Goal: Check status

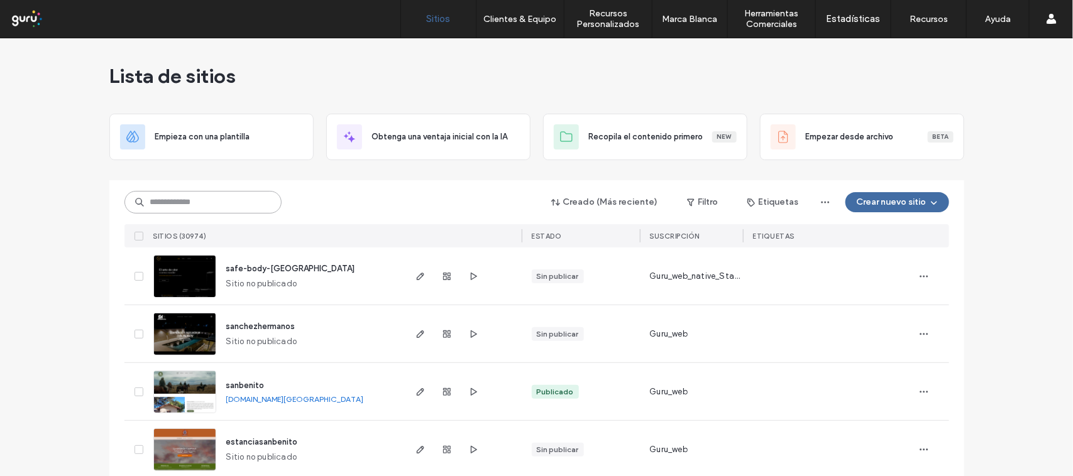
click at [159, 196] on input at bounding box center [202, 202] width 157 height 23
click at [168, 200] on input at bounding box center [202, 202] width 157 height 23
click at [209, 198] on input at bounding box center [202, 202] width 157 height 23
paste input "**********"
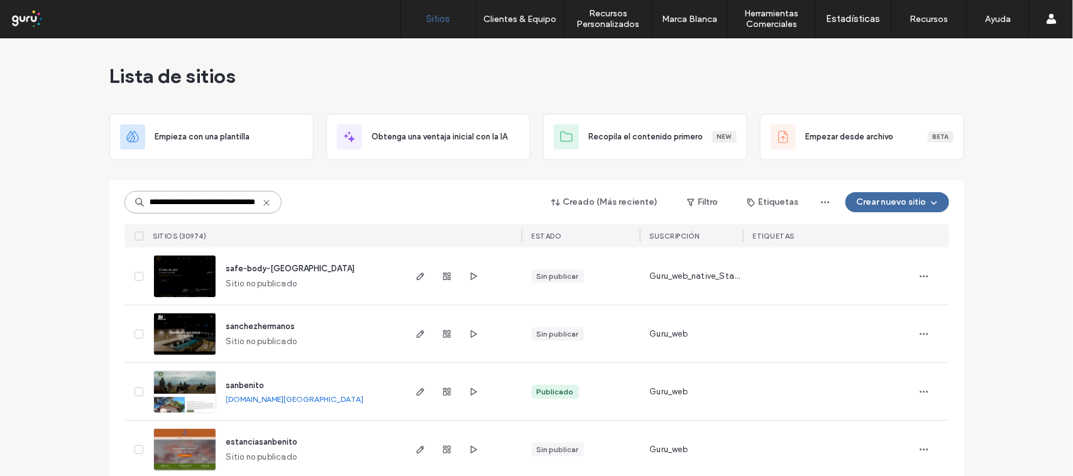
type input "**********"
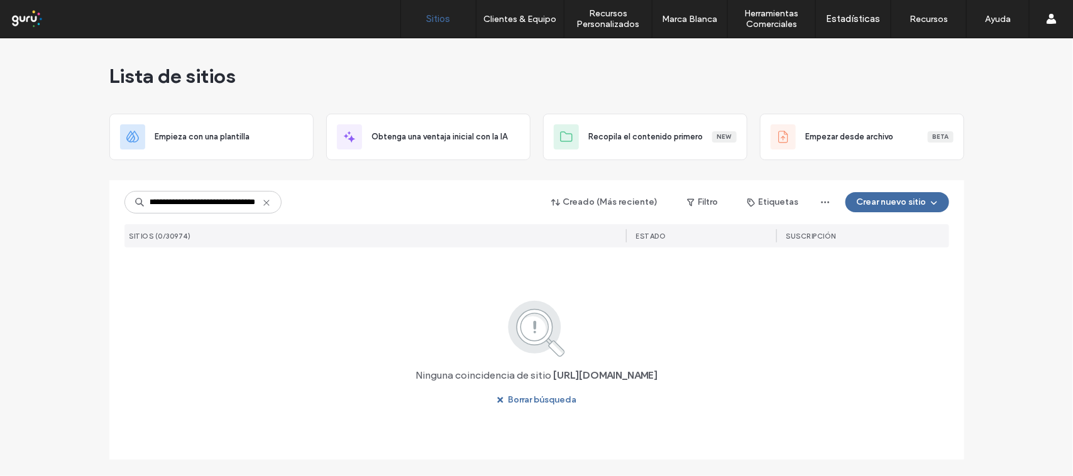
scroll to position [0, 0]
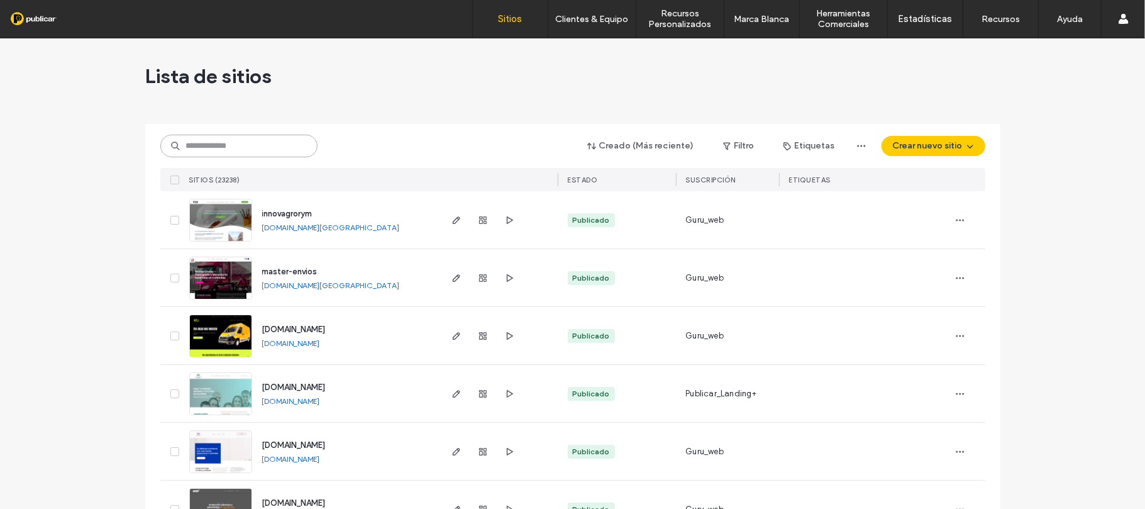
click at [264, 149] on input at bounding box center [238, 146] width 157 height 23
paste input "**********"
type input "**********"
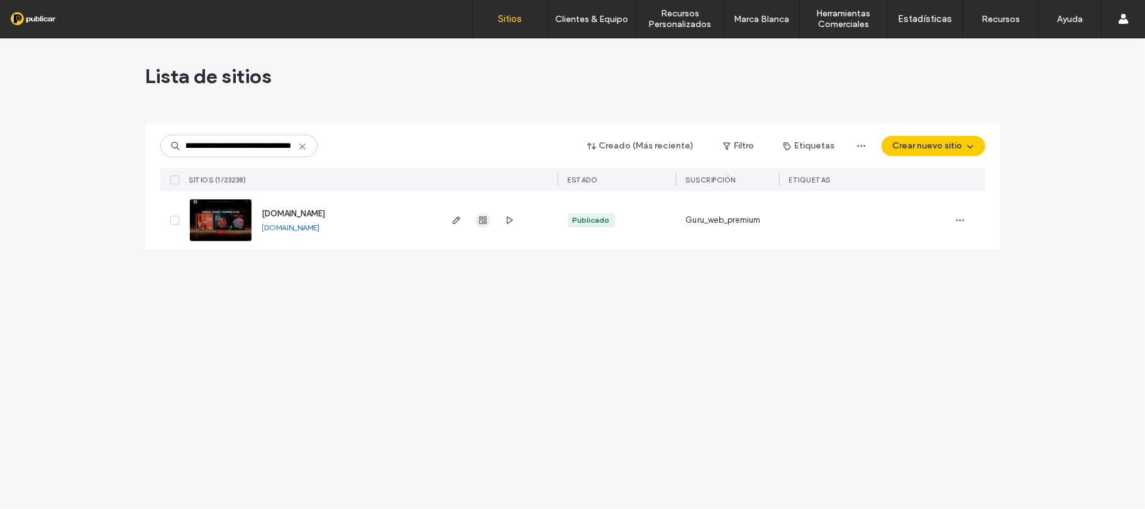
click at [482, 219] on use "button" at bounding box center [483, 220] width 8 height 8
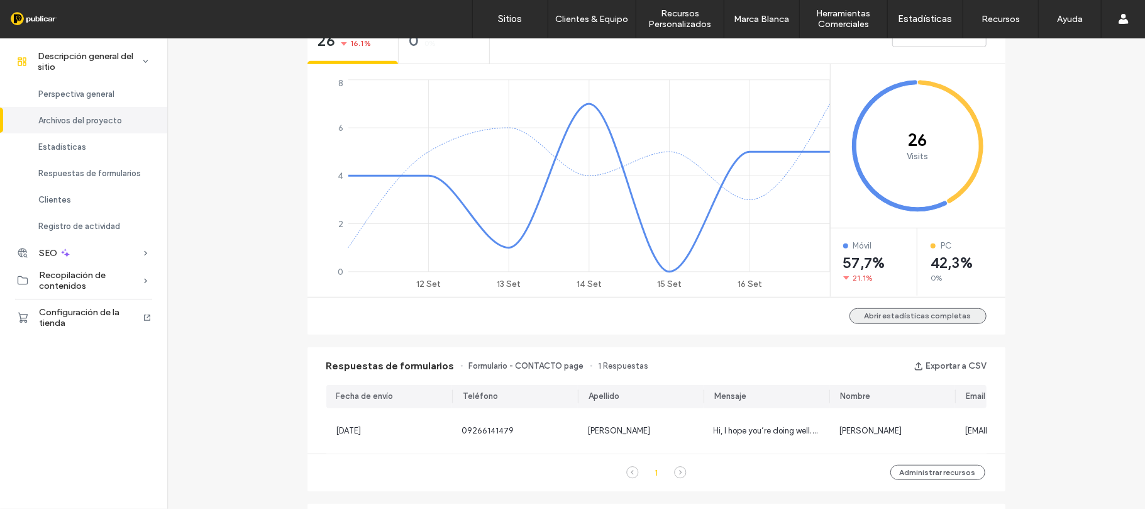
scroll to position [241, 0]
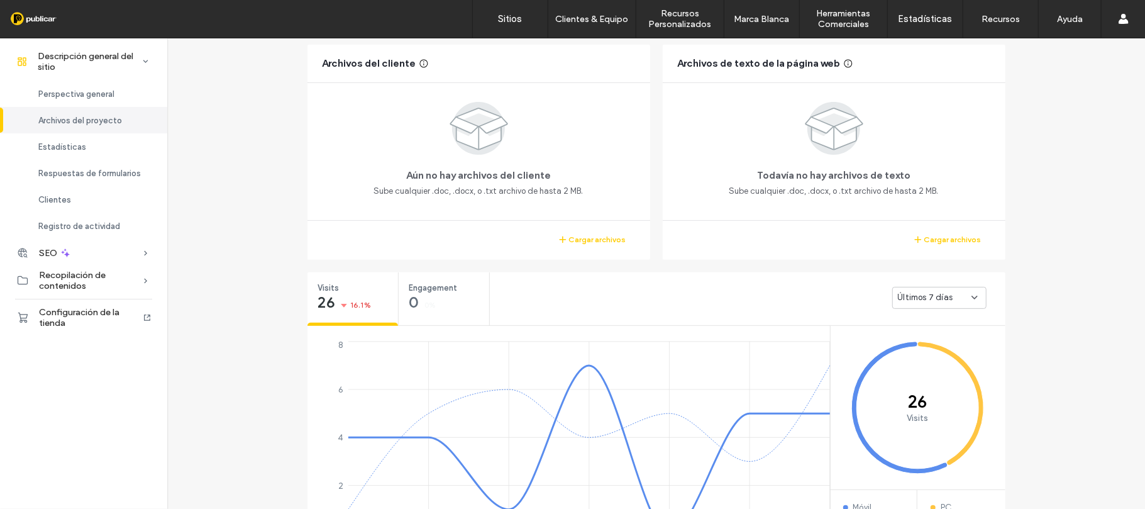
click at [923, 314] on div "Últimos 7 días" at bounding box center [747, 297] width 515 height 50
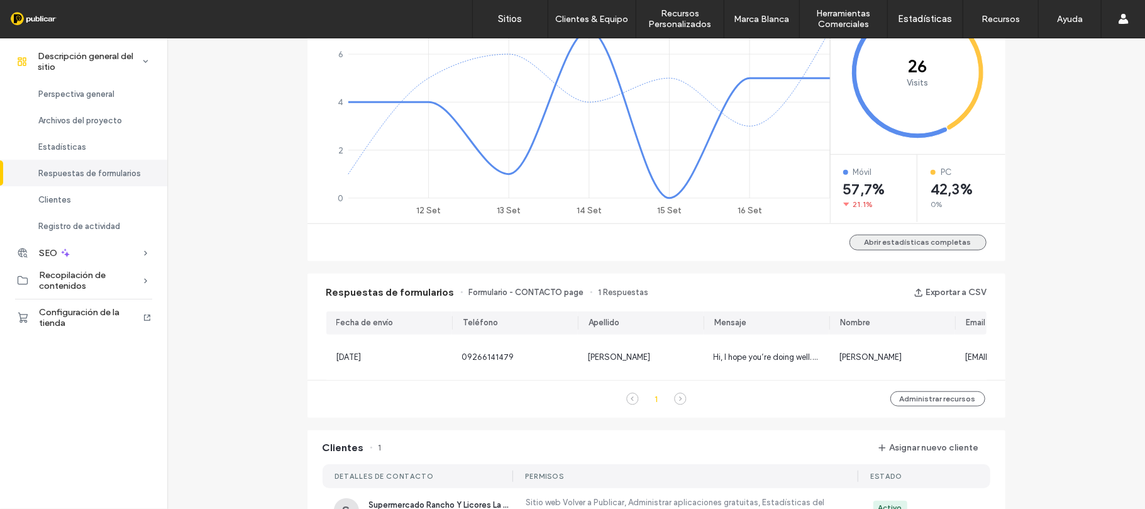
click at [923, 241] on button "Abrir estadísticas completas" at bounding box center [917, 242] width 137 height 16
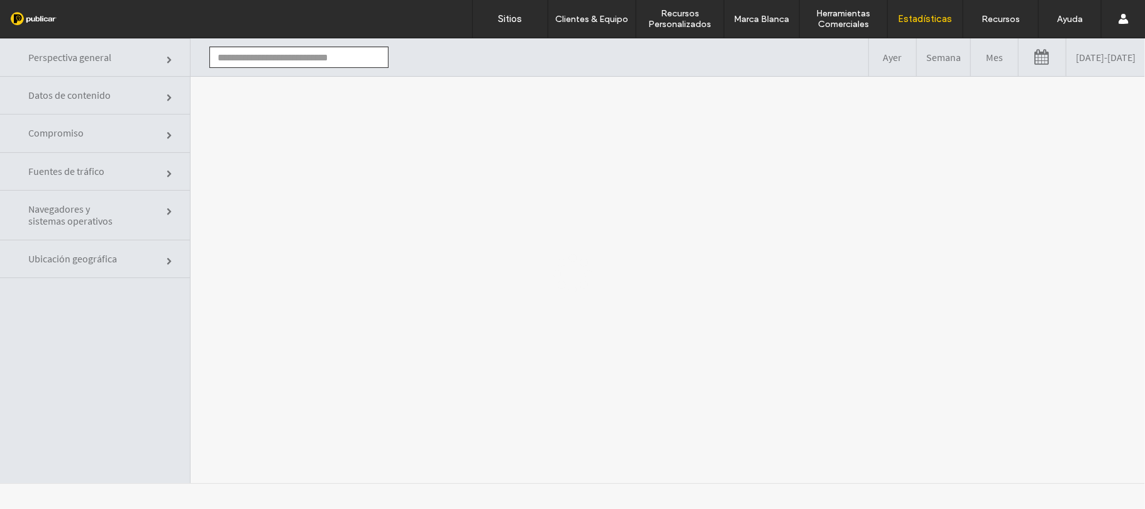
type input "**********"
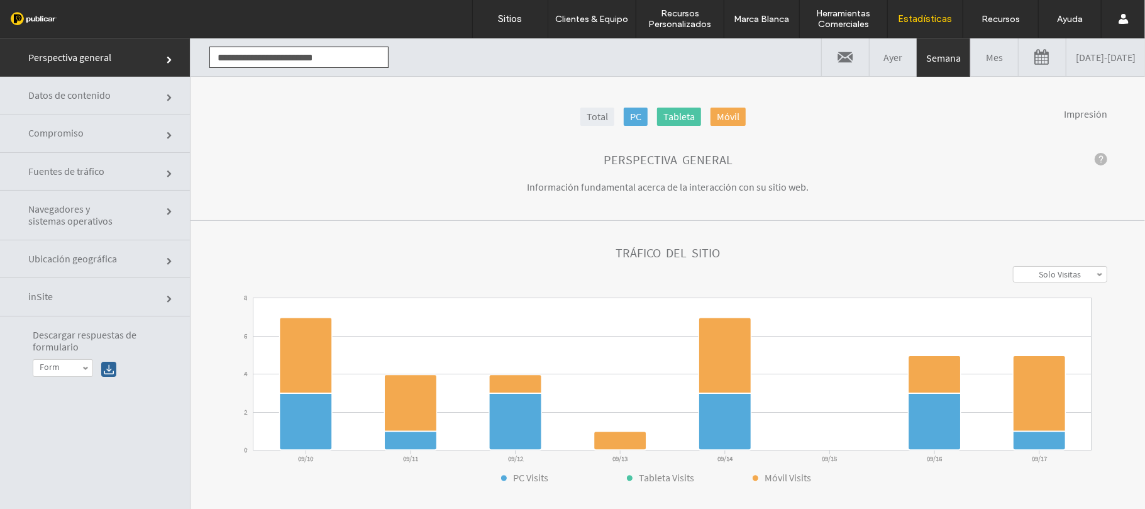
click at [581, 113] on link "Total" at bounding box center [597, 116] width 34 height 18
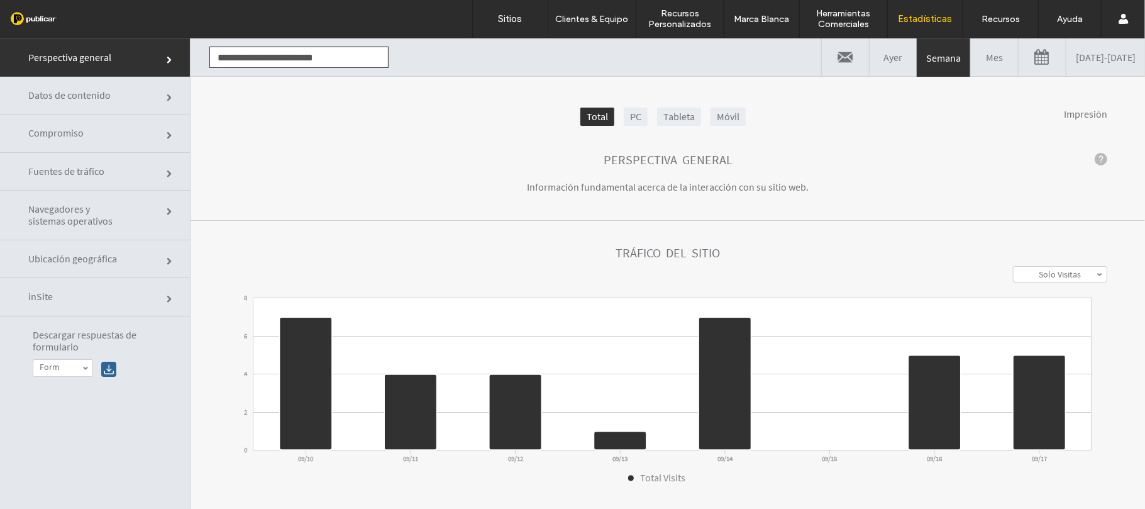
click at [1043, 274] on label "Solo Visitas" at bounding box center [1059, 273] width 42 height 11
click at [1043, 317] on label "Visitas + vistas" at bounding box center [1059, 320] width 53 height 11
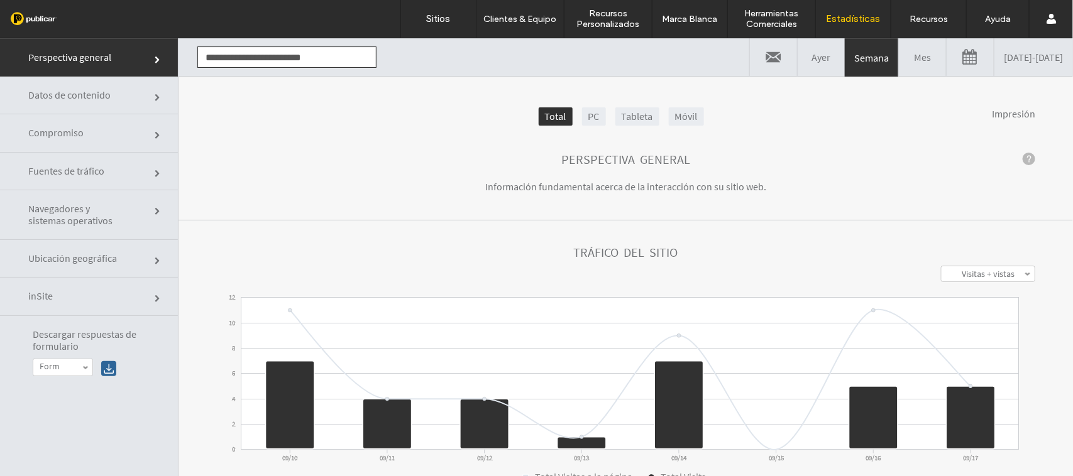
click at [994, 45] on link "09/10/2025 - 09/17/2025" at bounding box center [1033, 57] width 79 height 38
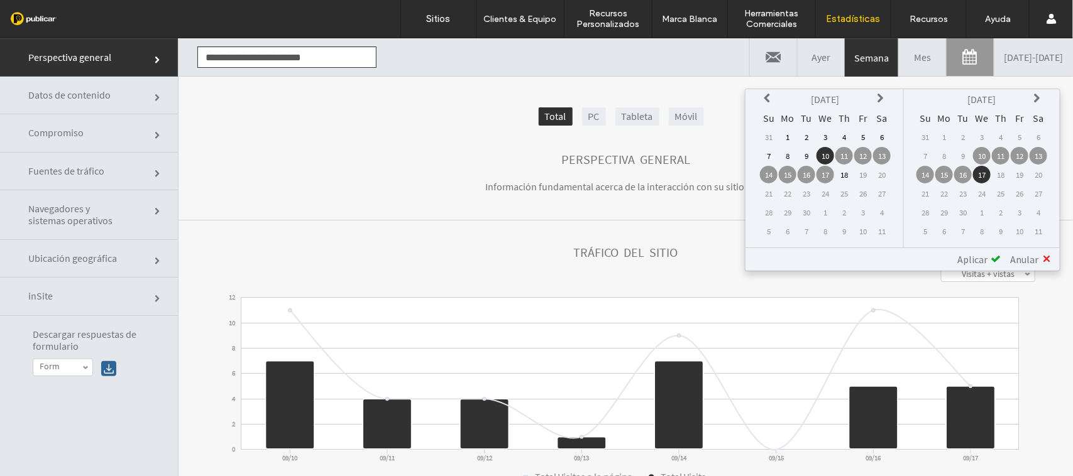
click at [773, 100] on icon at bounding box center [769, 98] width 10 height 10
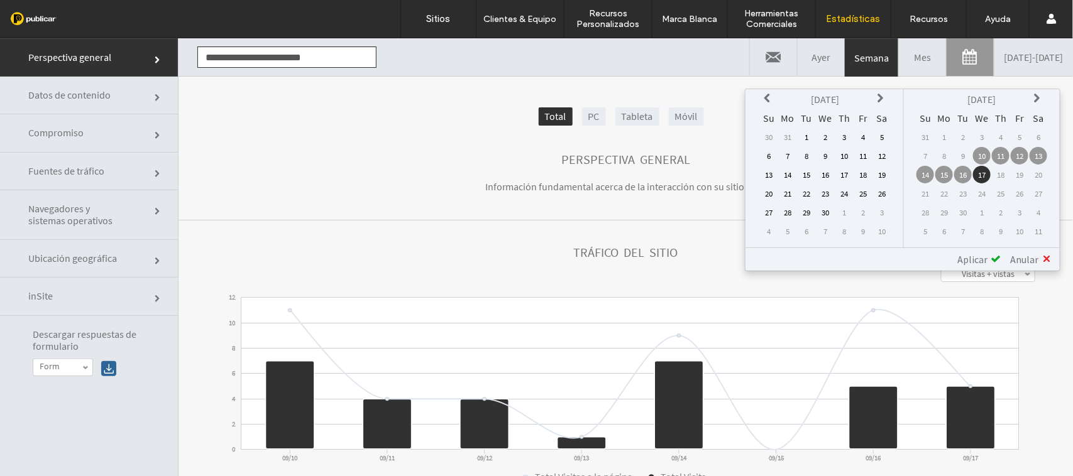
click at [773, 100] on icon at bounding box center [769, 98] width 10 height 10
click at [885, 135] on td "1" at bounding box center [882, 137] width 18 height 18
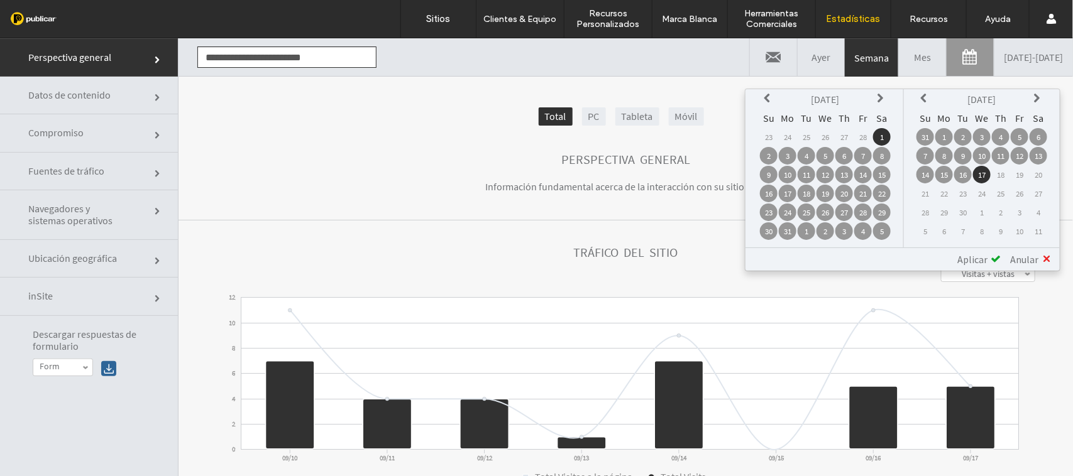
click at [985, 253] on span "Aplicar" at bounding box center [972, 259] width 30 height 13
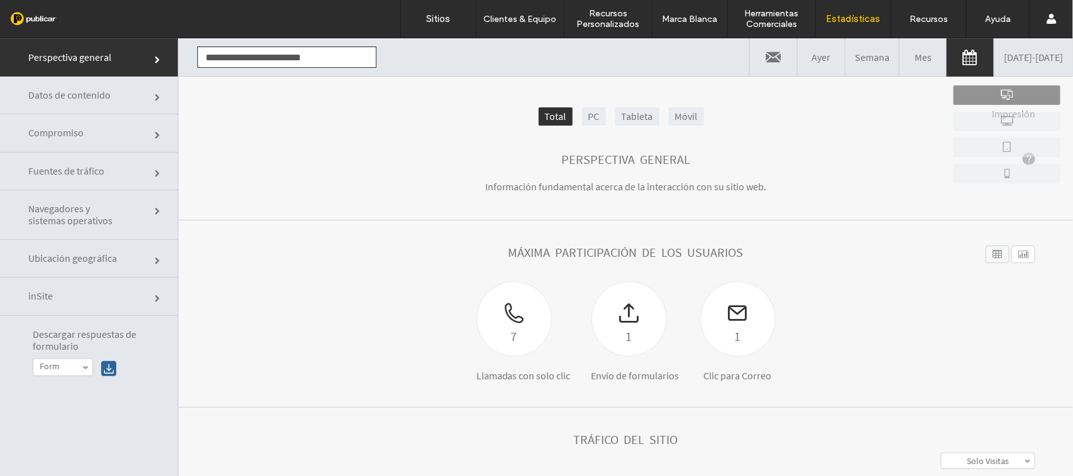
scroll to position [236, 0]
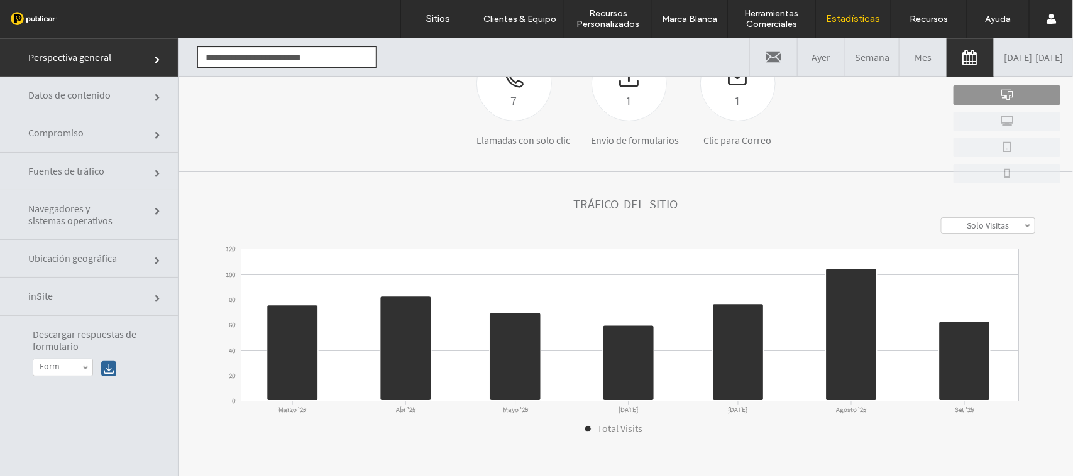
click at [991, 223] on label "Solo Visitas" at bounding box center [988, 224] width 42 height 11
click at [976, 272] on label "Visitas + vistas" at bounding box center [988, 272] width 53 height 11
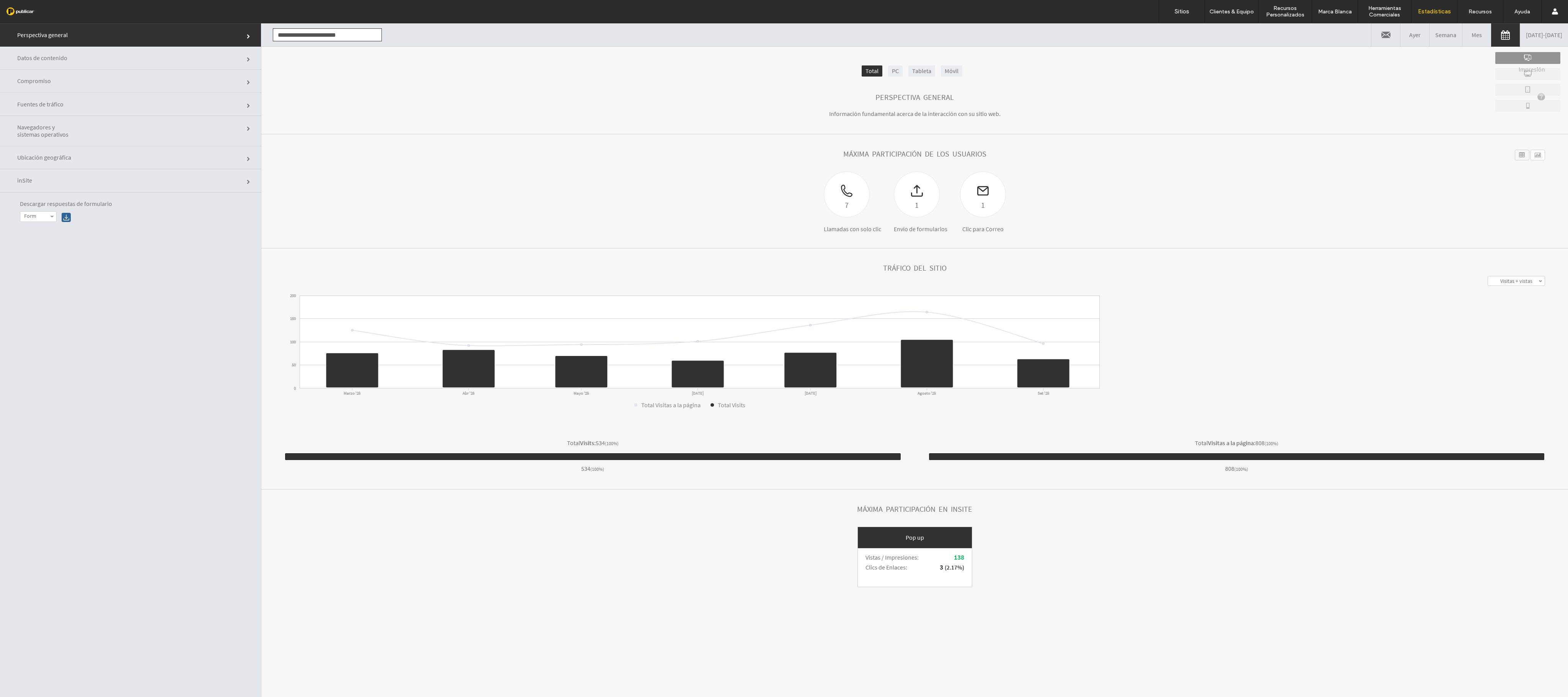
scroll to position [0, 0]
